Goal: Task Accomplishment & Management: Use online tool/utility

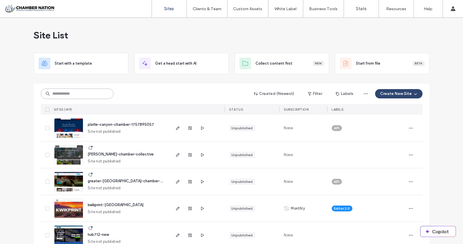
click at [80, 93] on input at bounding box center [77, 94] width 73 height 10
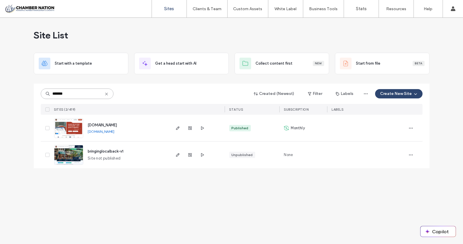
type input "*******"
click at [113, 123] on span "www.bringinglocalback.com" at bounding box center [102, 125] width 29 height 4
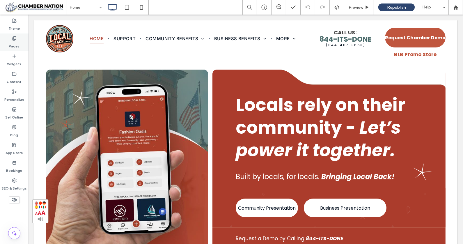
click at [11, 38] on div "Pages" at bounding box center [14, 42] width 29 height 18
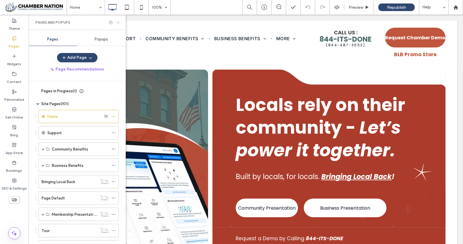
click at [118, 22] on icon at bounding box center [118, 22] width 4 height 4
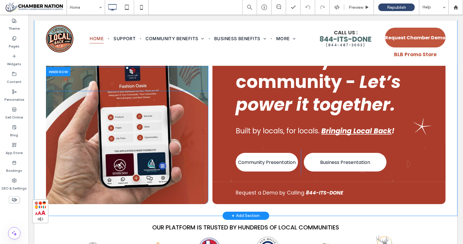
scroll to position [48, 0]
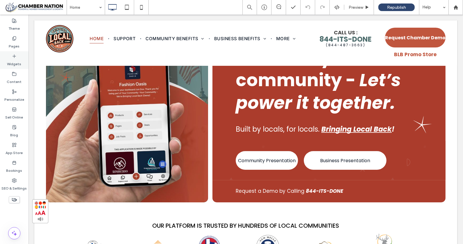
click at [16, 57] on icon at bounding box center [14, 56] width 5 height 5
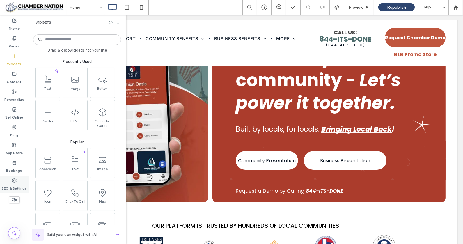
click at [14, 179] on icon at bounding box center [14, 180] width 5 height 5
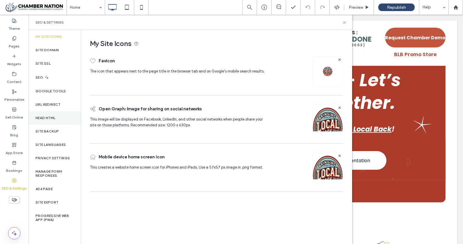
click at [51, 115] on div "Head HTML" at bounding box center [55, 117] width 52 height 13
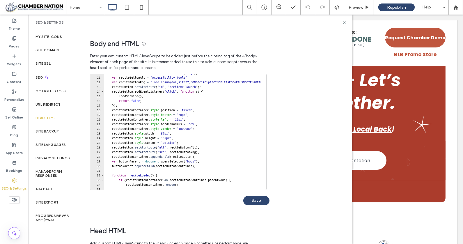
scroll to position [0, 0]
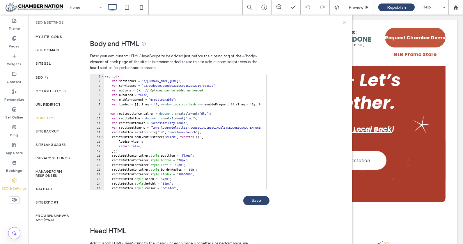
click at [344, 22] on icon at bounding box center [344, 22] width 4 height 4
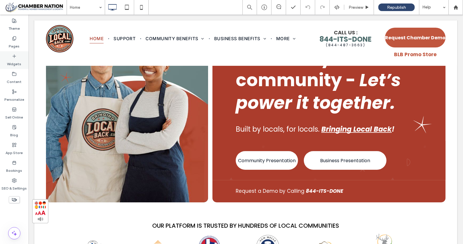
click at [15, 56] on icon at bounding box center [14, 56] width 5 height 5
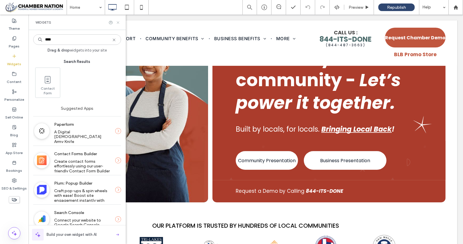
type input "****"
click at [117, 22] on icon at bounding box center [118, 22] width 4 height 4
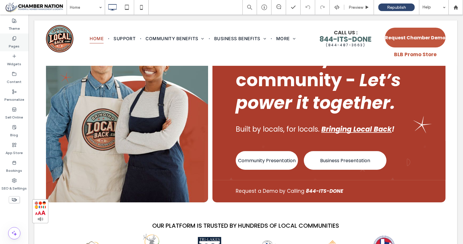
click at [10, 41] on label "Pages" at bounding box center [14, 45] width 11 height 8
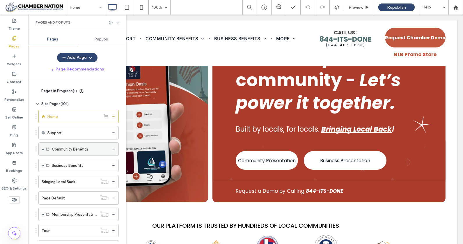
click at [42, 148] on span at bounding box center [43, 149] width 3 height 3
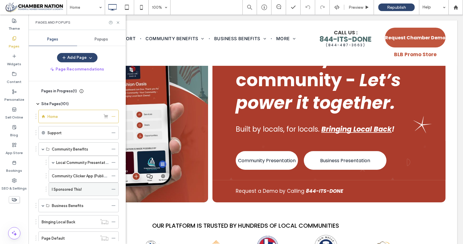
click at [58, 186] on label "I Sponsored This!" at bounding box center [67, 189] width 30 height 10
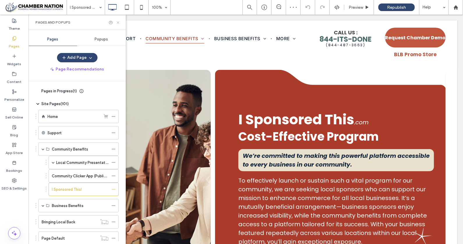
click at [118, 22] on icon at bounding box center [118, 22] width 4 height 4
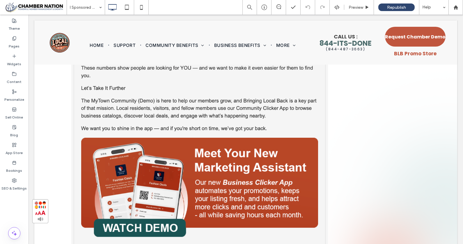
scroll to position [1067, 0]
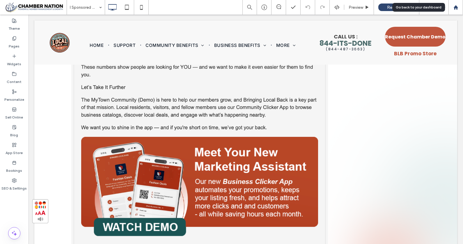
click at [456, 5] on use at bounding box center [456, 7] width 4 height 4
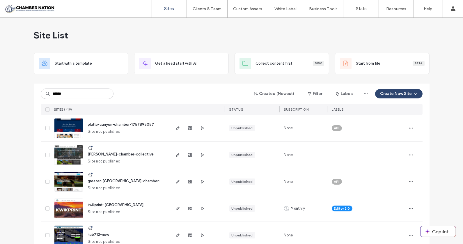
type input "******"
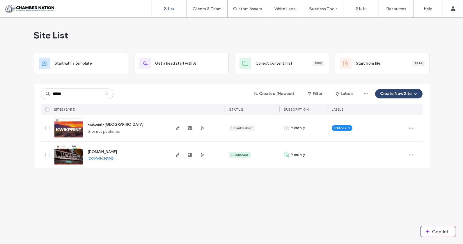
click at [111, 151] on span "www.wickenburgchamber.com" at bounding box center [102, 152] width 29 height 4
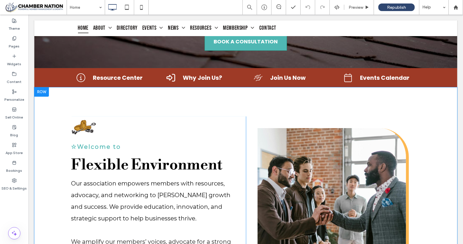
scroll to position [223, 0]
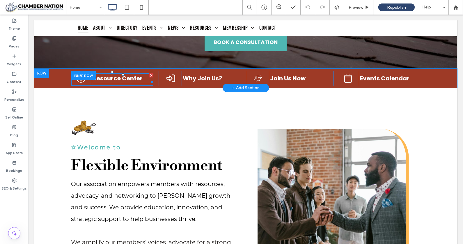
click at [108, 77] on span "Resource Center" at bounding box center [118, 78] width 50 height 8
type input "*******"
type input "**"
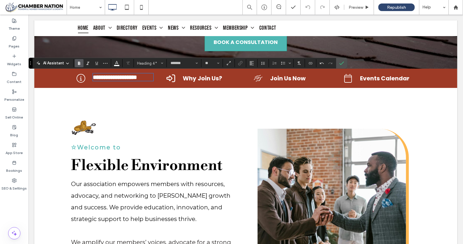
click at [102, 79] on span "**********" at bounding box center [115, 77] width 44 height 6
click at [239, 62] on icon "Link" at bounding box center [240, 63] width 5 height 5
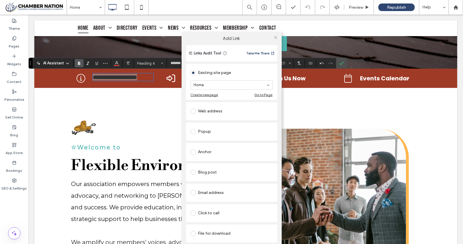
click at [212, 112] on div "Web address" at bounding box center [232, 111] width 82 height 9
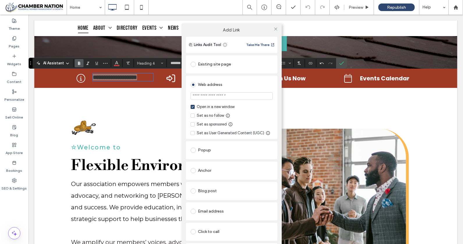
click at [202, 95] on input "url" at bounding box center [232, 96] width 82 height 8
type input "**********"
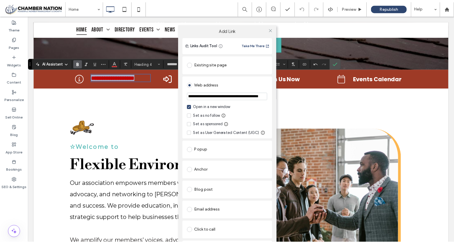
scroll to position [0, 0]
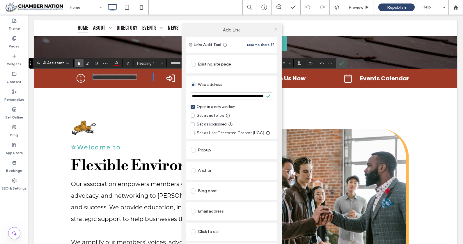
click at [274, 29] on icon at bounding box center [276, 29] width 4 height 4
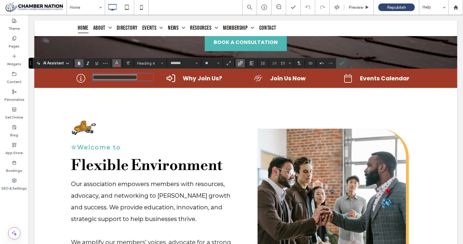
click at [117, 63] on icon "Color" at bounding box center [116, 62] width 5 height 5
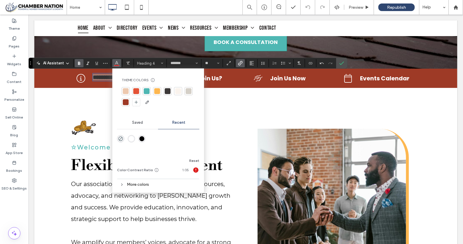
click at [131, 139] on div "rgba(255, 255, 255, 1)" at bounding box center [131, 138] width 5 height 5
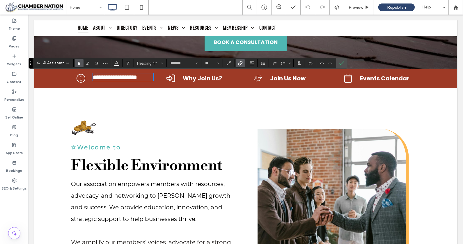
click at [111, 113] on div "☆Welcome to Flexible Environment Our association empowers members with resource…" at bounding box center [245, 232] width 423 height 288
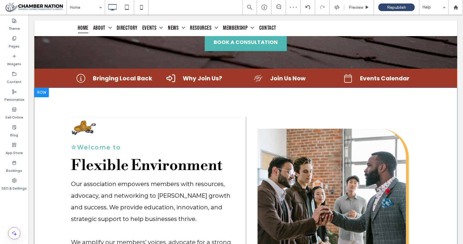
click at [109, 98] on div "☆Welcome to Flexible Environment Our association empowers members with resource…" at bounding box center [245, 232] width 423 height 288
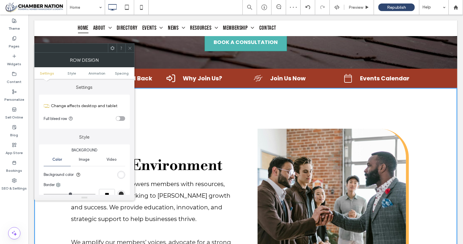
click at [132, 47] on icon at bounding box center [130, 48] width 4 height 4
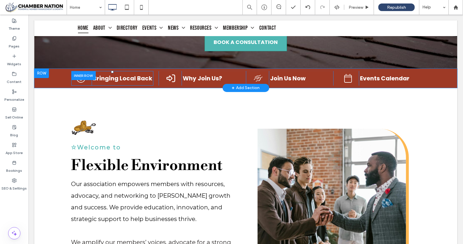
click at [77, 80] on div at bounding box center [83, 75] width 24 height 9
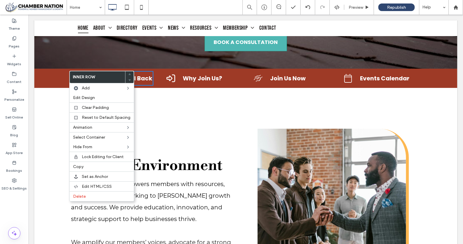
click at [167, 107] on div "☆Welcome to Flexible Environment Our association empowers members with resource…" at bounding box center [245, 232] width 423 height 288
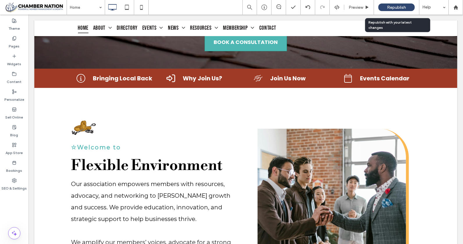
click at [391, 7] on span "Republish" at bounding box center [396, 7] width 19 height 5
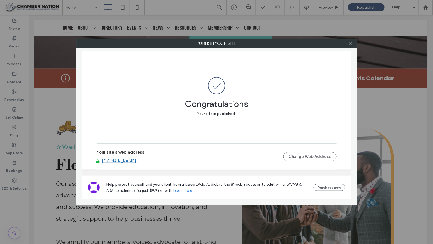
click at [352, 41] on icon at bounding box center [350, 43] width 4 height 4
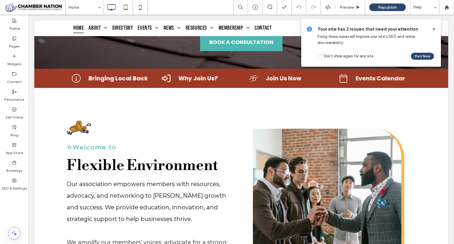
click at [434, 28] on icon at bounding box center [434, 29] width 5 height 5
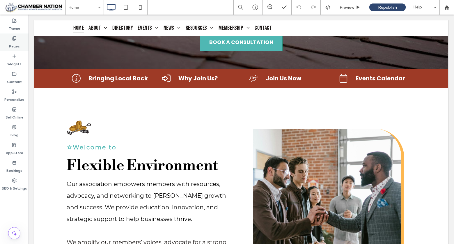
click at [20, 43] on div "Pages" at bounding box center [14, 42] width 29 height 18
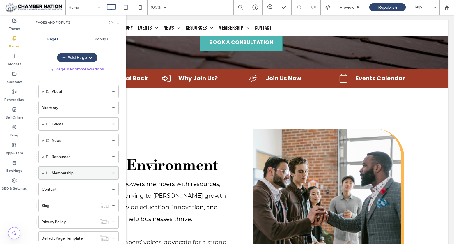
scroll to position [56, 0]
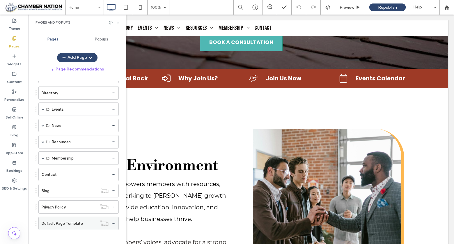
click at [115, 223] on use at bounding box center [113, 223] width 3 height 1
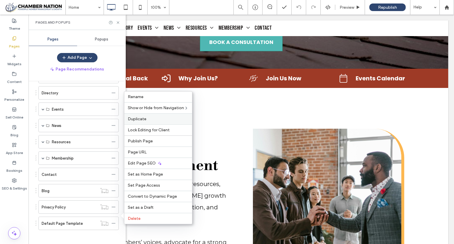
click at [156, 119] on label "Duplicate" at bounding box center [158, 118] width 61 height 5
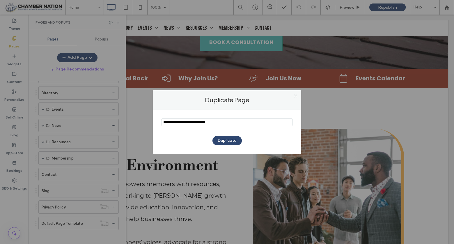
click at [189, 124] on input "notEmpty" at bounding box center [227, 123] width 131 height 8
type input "**********"
click at [225, 139] on button "Duplicate" at bounding box center [227, 140] width 29 height 9
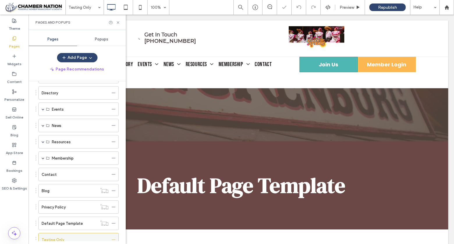
click at [114, 238] on icon at bounding box center [114, 240] width 4 height 4
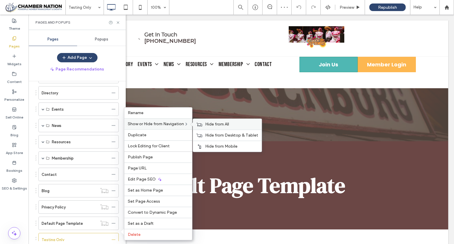
click at [202, 126] on icon at bounding box center [200, 124] width 6 height 4
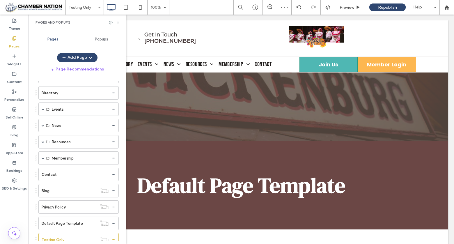
click at [118, 22] on use at bounding box center [118, 22] width 2 height 2
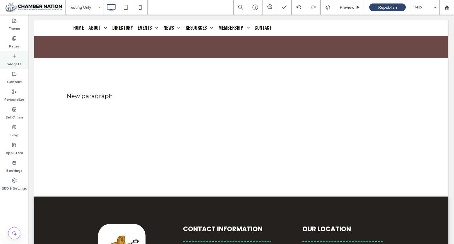
scroll to position [172, 0]
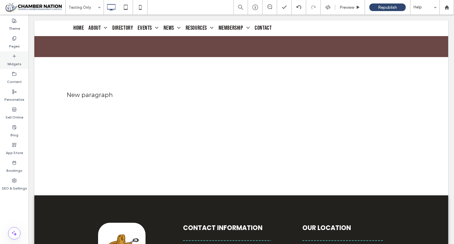
click at [18, 60] on label "Widgets" at bounding box center [14, 63] width 14 height 8
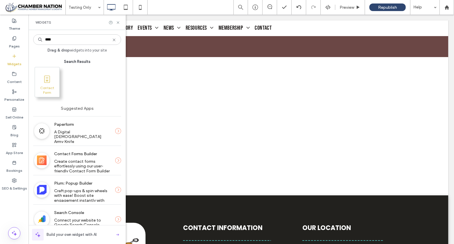
type input "****"
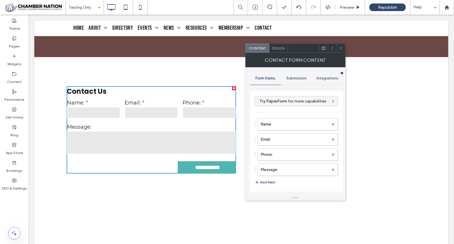
click at [340, 46] on icon at bounding box center [341, 48] width 4 height 4
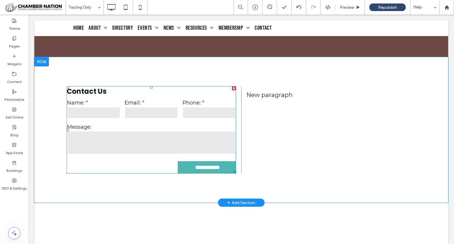
click at [200, 109] on input "tel" at bounding box center [209, 113] width 53 height 12
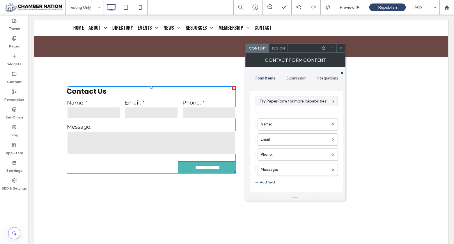
click at [101, 91] on h3 "Contact Us" at bounding box center [151, 91] width 169 height 10
click at [89, 93] on h3 "Contact Us" at bounding box center [151, 91] width 169 height 10
click at [280, 48] on span "Design" at bounding box center [278, 48] width 13 height 4
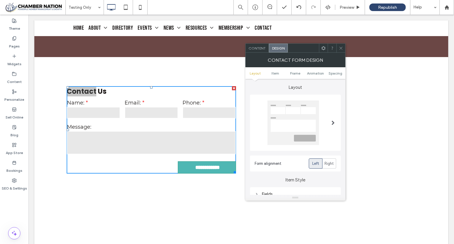
click at [278, 115] on div at bounding box center [294, 122] width 52 height 45
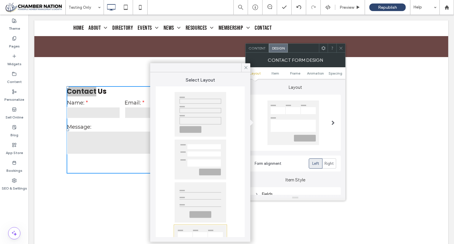
click at [206, 204] on div at bounding box center [201, 202] width 52 height 40
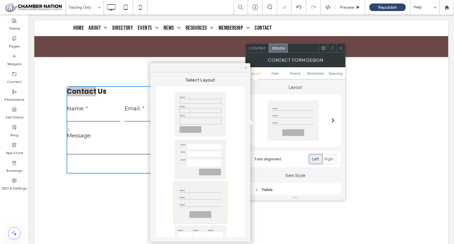
click at [248, 68] on icon at bounding box center [245, 67] width 5 height 5
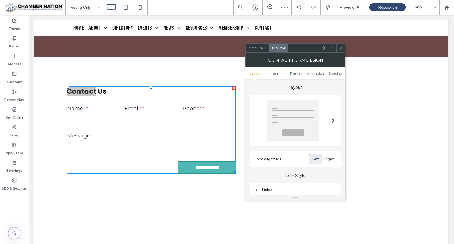
click at [255, 48] on span "Content" at bounding box center [257, 48] width 17 height 4
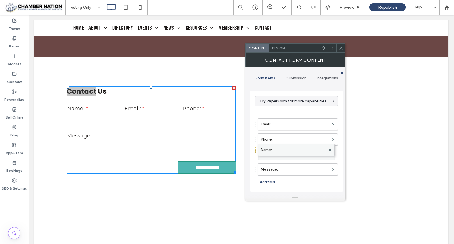
drag, startPoint x: 282, startPoint y: 122, endPoint x: 281, endPoint y: 150, distance: 28.2
click at [269, 181] on button "Add field" at bounding box center [265, 182] width 20 height 7
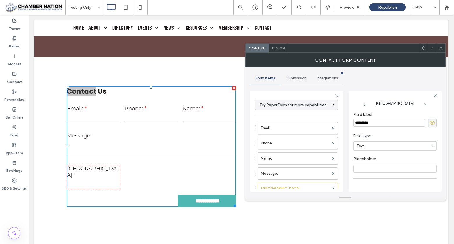
click at [378, 121] on input "*********" at bounding box center [390, 123] width 72 height 8
type input "*******"
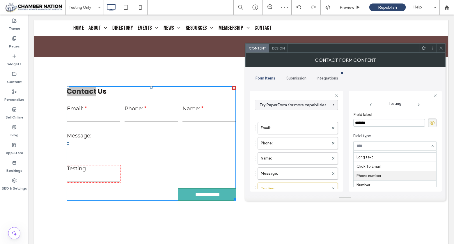
scroll to position [63, 0]
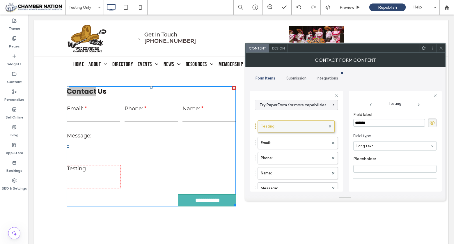
drag, startPoint x: 270, startPoint y: 185, endPoint x: 264, endPoint y: 121, distance: 64.4
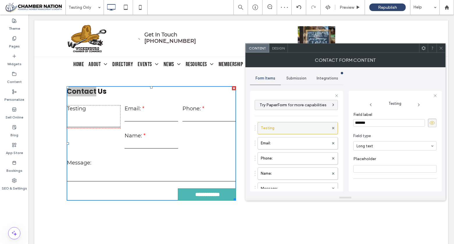
click at [292, 126] on label "Testing" at bounding box center [295, 128] width 68 height 12
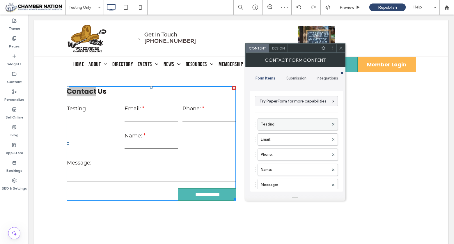
click at [296, 123] on label "Testing" at bounding box center [295, 125] width 68 height 12
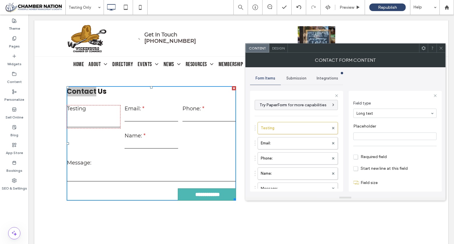
scroll to position [40, 0]
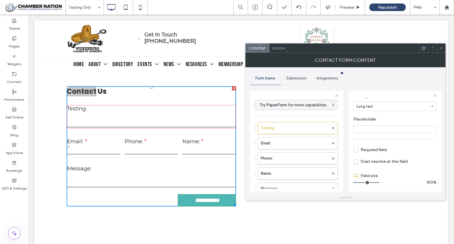
drag, startPoint x: 363, startPoint y: 182, endPoint x: 392, endPoint y: 181, distance: 28.9
type input "**"
click at [380, 182] on input "range" at bounding box center [367, 182] width 26 height 1
drag, startPoint x: 266, startPoint y: 139, endPoint x: 267, endPoint y: 163, distance: 24.2
click at [293, 77] on span "Submission" at bounding box center [297, 78] width 20 height 5
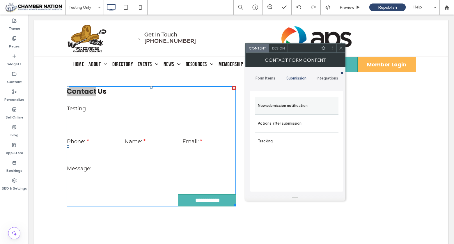
click at [290, 105] on label "New submission notification" at bounding box center [297, 106] width 78 height 12
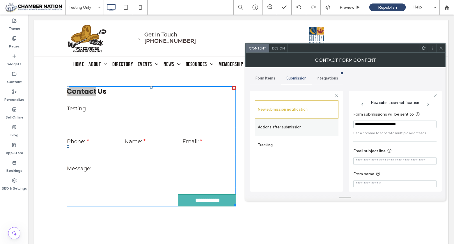
click at [296, 128] on label "Actions after submission" at bounding box center [297, 127] width 78 height 12
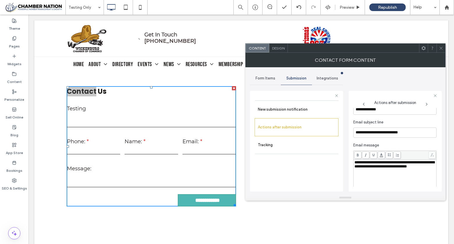
scroll to position [213, 0]
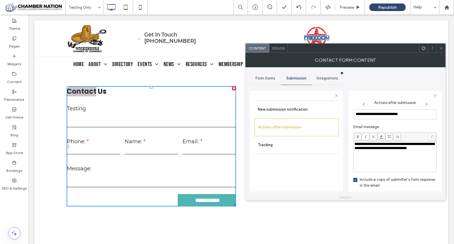
click at [443, 47] on icon at bounding box center [441, 48] width 4 height 4
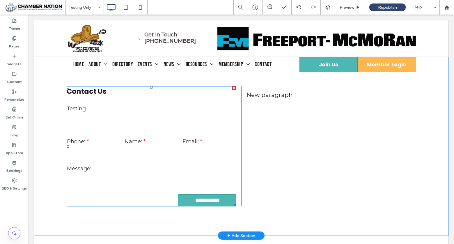
click at [118, 130] on div "Testing Phone: Name: Email: Message:" at bounding box center [152, 143] width 174 height 93
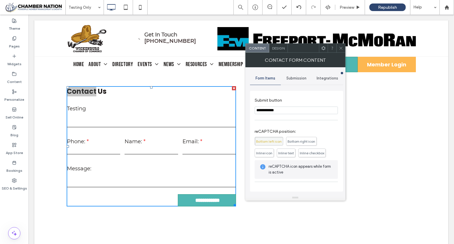
scroll to position [130, 0]
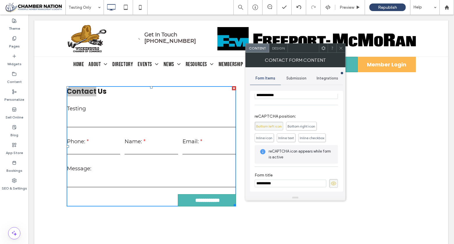
click at [282, 180] on input "**********" at bounding box center [291, 184] width 72 height 8
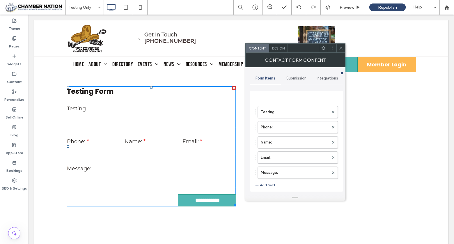
scroll to position [14, 0]
type input "**********"
drag, startPoint x: 274, startPoint y: 109, endPoint x: 273, endPoint y: 120, distance: 10.8
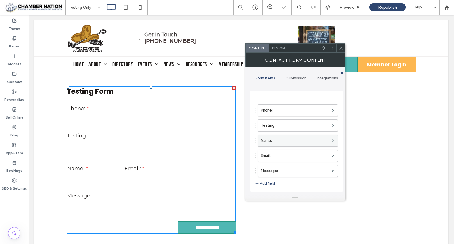
click at [332, 139] on use at bounding box center [333, 140] width 2 height 2
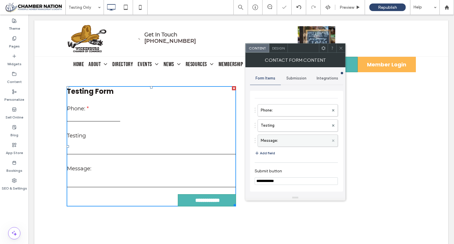
click at [332, 139] on use at bounding box center [333, 140] width 2 height 2
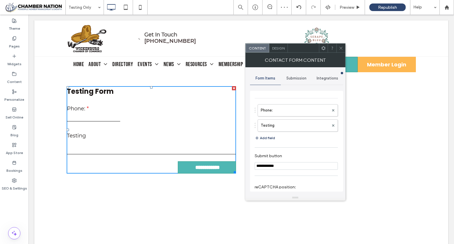
click at [268, 136] on button "Add field" at bounding box center [265, 138] width 20 height 7
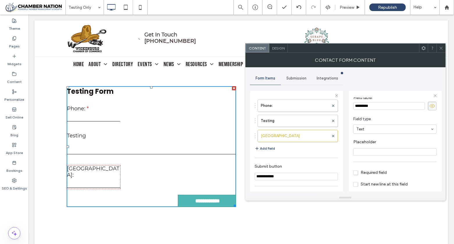
scroll to position [40, 0]
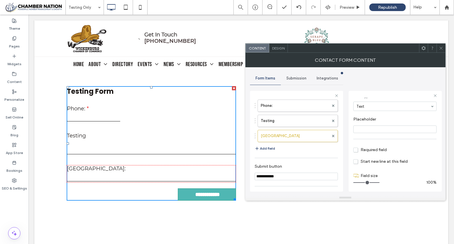
drag, startPoint x: 362, startPoint y: 181, endPoint x: 398, endPoint y: 179, distance: 35.9
type input "**"
click at [380, 182] on input "range" at bounding box center [367, 182] width 26 height 1
drag, startPoint x: 377, startPoint y: 180, endPoint x: 387, endPoint y: 181, distance: 10.2
click at [380, 182] on input "range" at bounding box center [367, 182] width 26 height 1
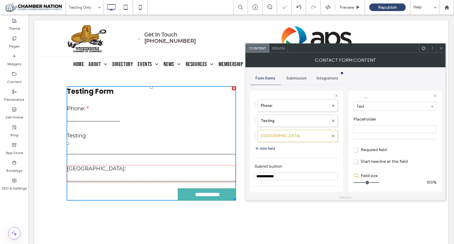
click at [355, 148] on span "Required field" at bounding box center [370, 149] width 33 height 5
click at [356, 149] on span "Required field" at bounding box center [370, 149] width 33 height 5
click at [442, 46] on icon at bounding box center [441, 48] width 4 height 4
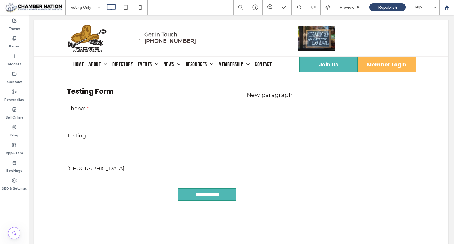
click at [447, 8] on use at bounding box center [447, 7] width 4 height 4
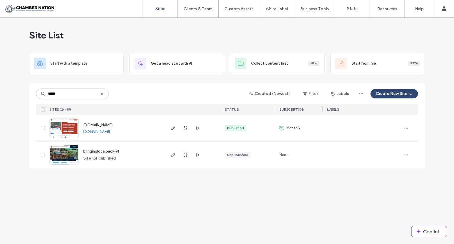
type input "*****"
click at [110, 126] on span "[DOMAIN_NAME]" at bounding box center [97, 125] width 29 height 4
